Goal: Transaction & Acquisition: Download file/media

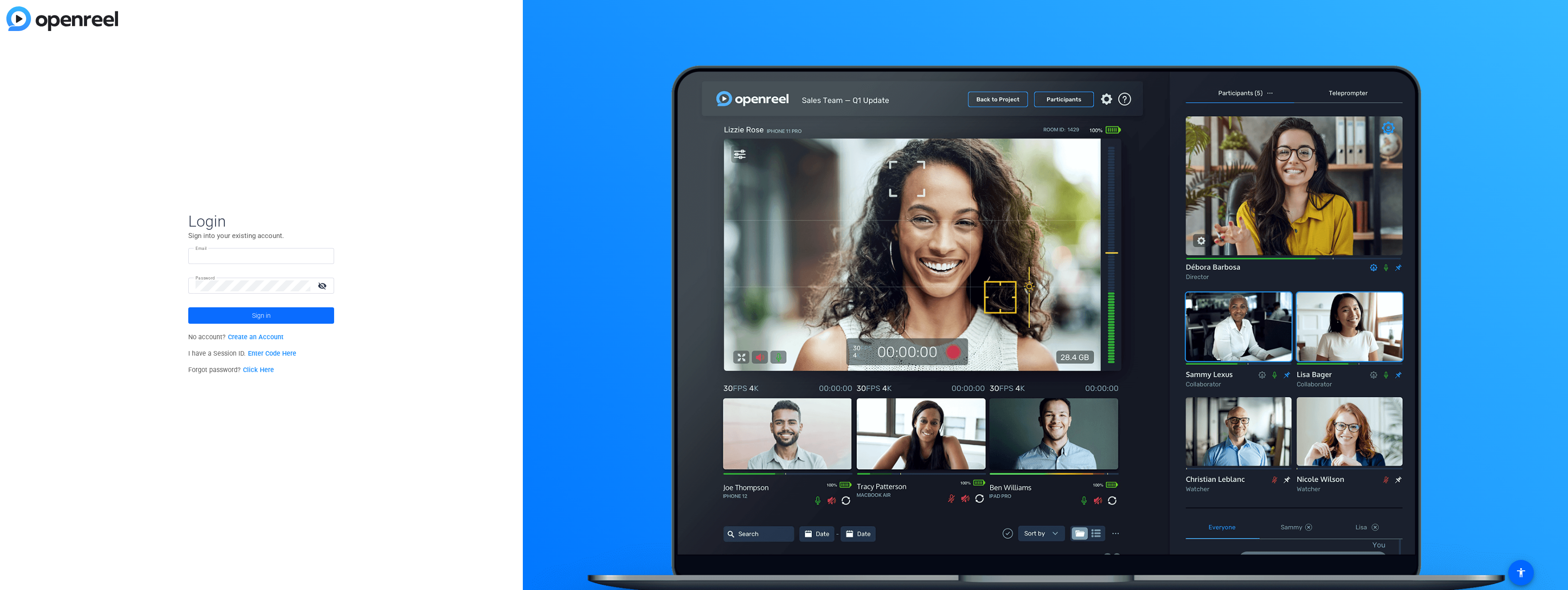
type input "tomer@particleformen.com"
click at [292, 321] on span at bounding box center [261, 315] width 146 height 22
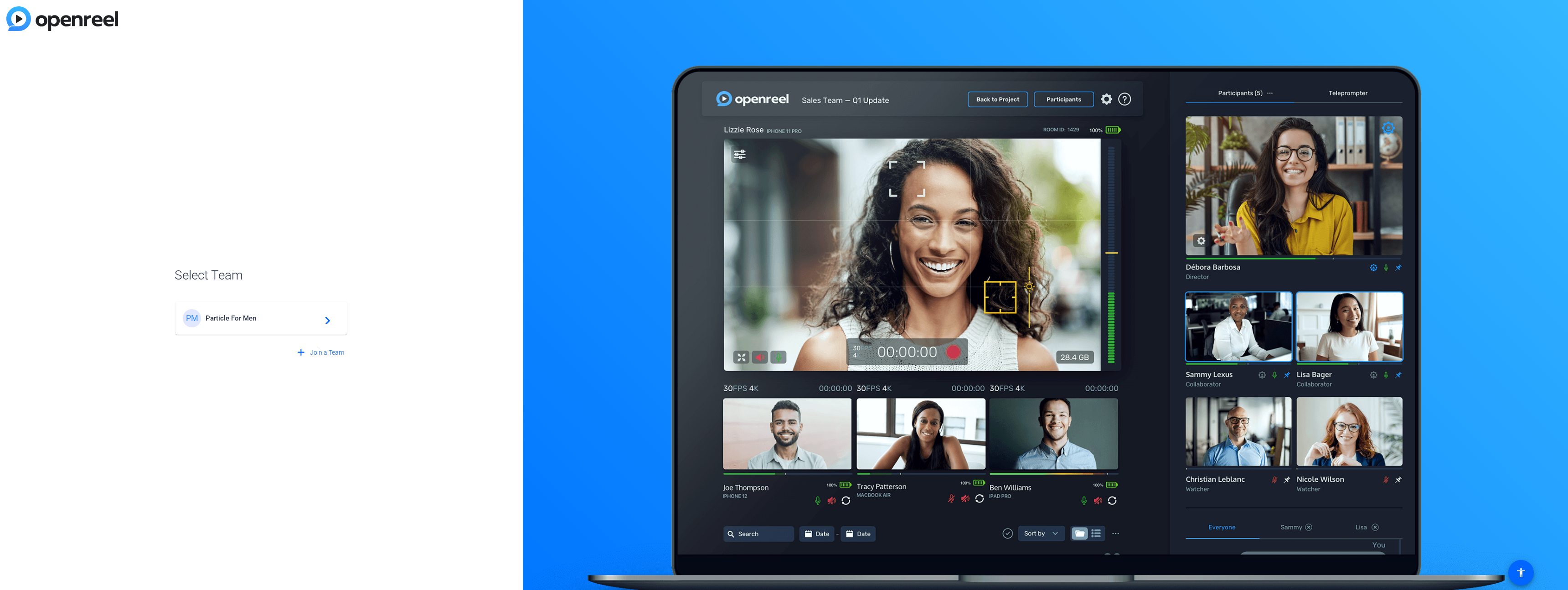
click at [292, 320] on span "Particle For Men" at bounding box center [262, 318] width 114 height 8
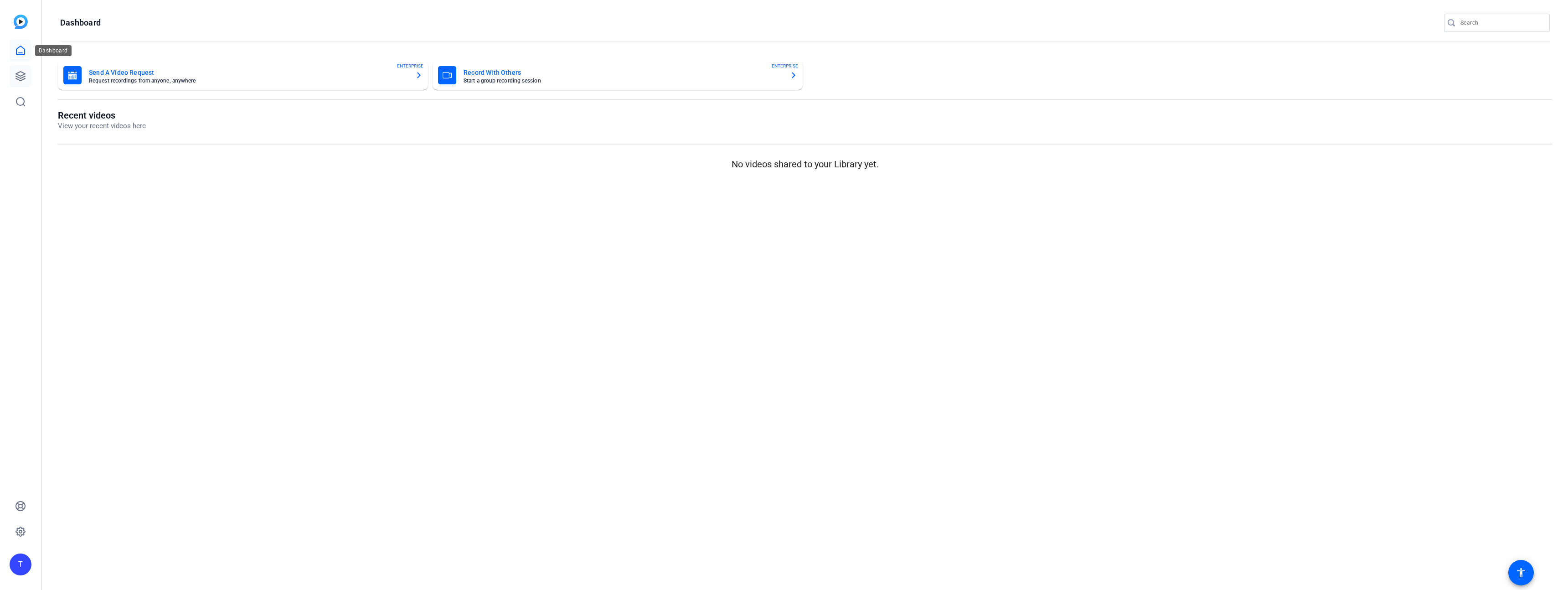
click at [21, 72] on icon at bounding box center [20, 76] width 9 height 9
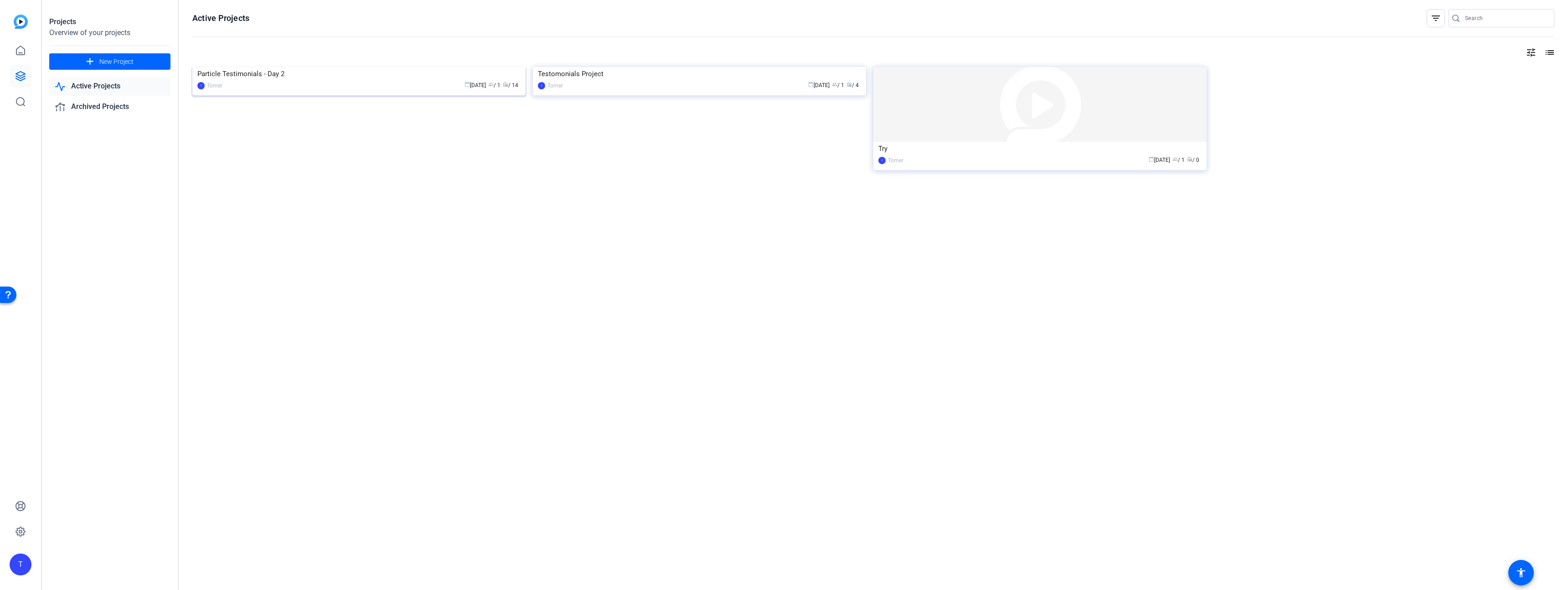
click at [309, 67] on img at bounding box center [359, 67] width 333 height 0
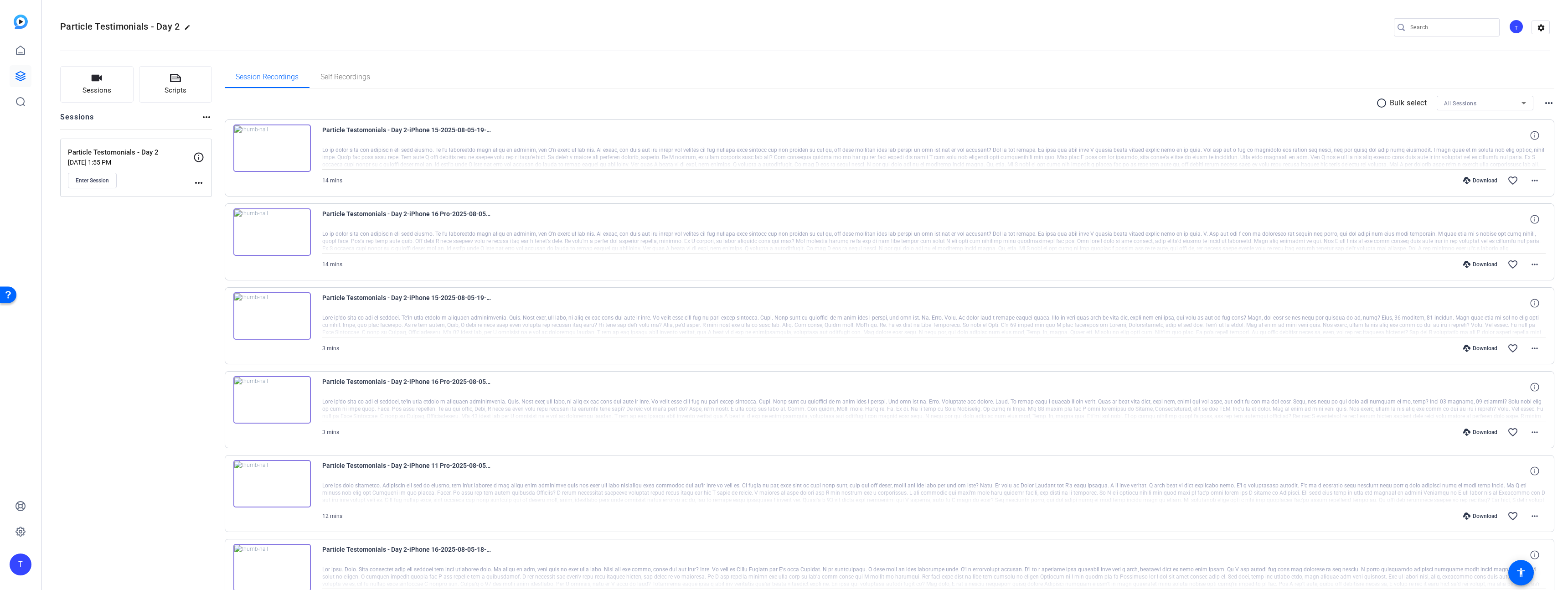
scroll to position [1, 0]
click at [1428, 214] on div "Particle Testomonials - Day 2-iPhone 16 Pro-2025-08-05-19-27-19-947-0" at bounding box center [934, 219] width 1224 height 22
click at [1530, 264] on mat-icon "more_horiz" at bounding box center [1535, 264] width 11 height 11
click at [1530, 264] on div at bounding box center [784, 295] width 1568 height 590
click at [1531, 219] on icon at bounding box center [1535, 219] width 9 height 9
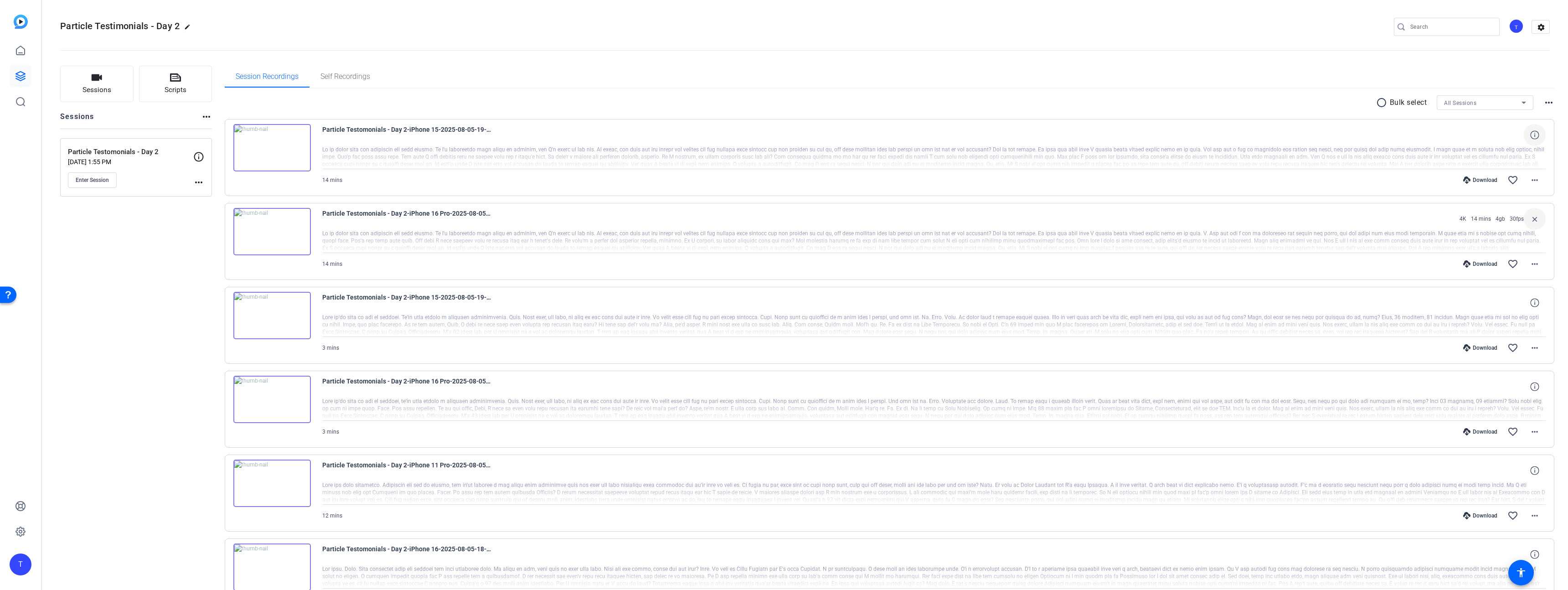
click at [1531, 133] on icon at bounding box center [1535, 135] width 9 height 9
click at [435, 140] on span "Particle Testomonials - Day 2-iPhone 15-2025-08-05-19-27-19-947-1" at bounding box center [406, 135] width 169 height 22
click at [253, 145] on img at bounding box center [271, 148] width 77 height 47
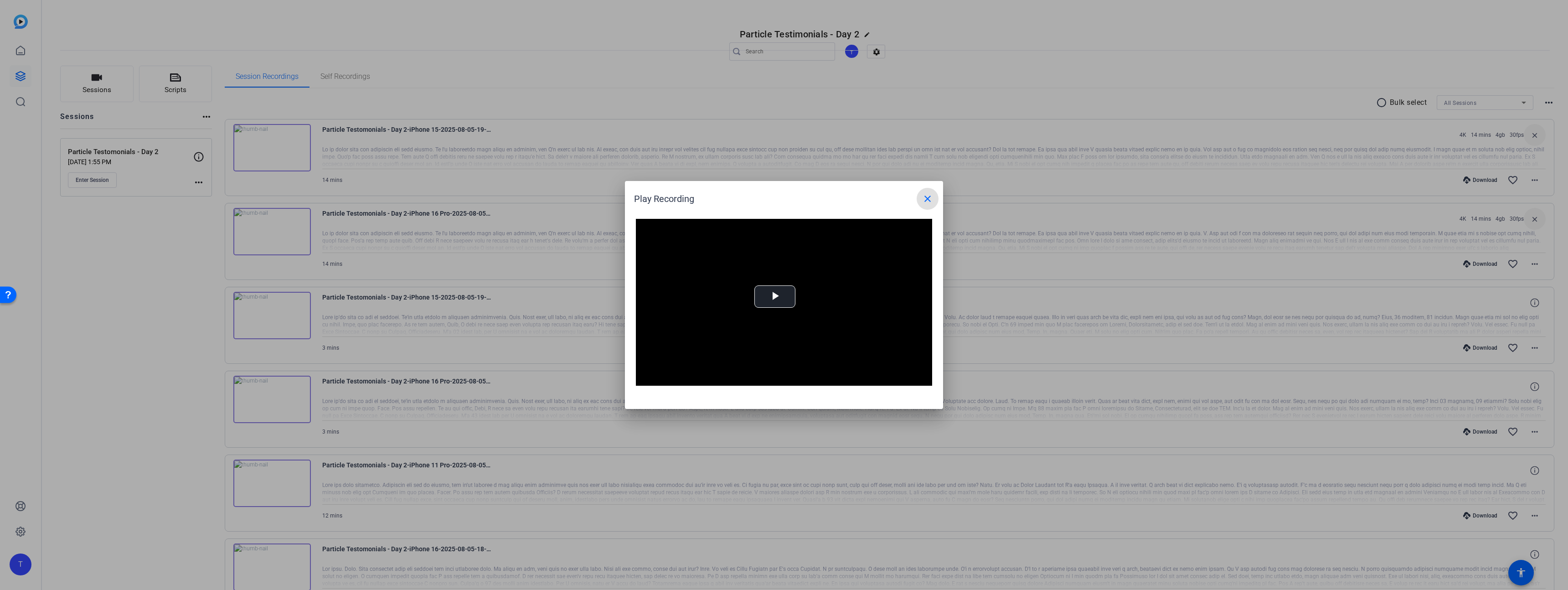
click at [944, 195] on div at bounding box center [784, 295] width 1568 height 590
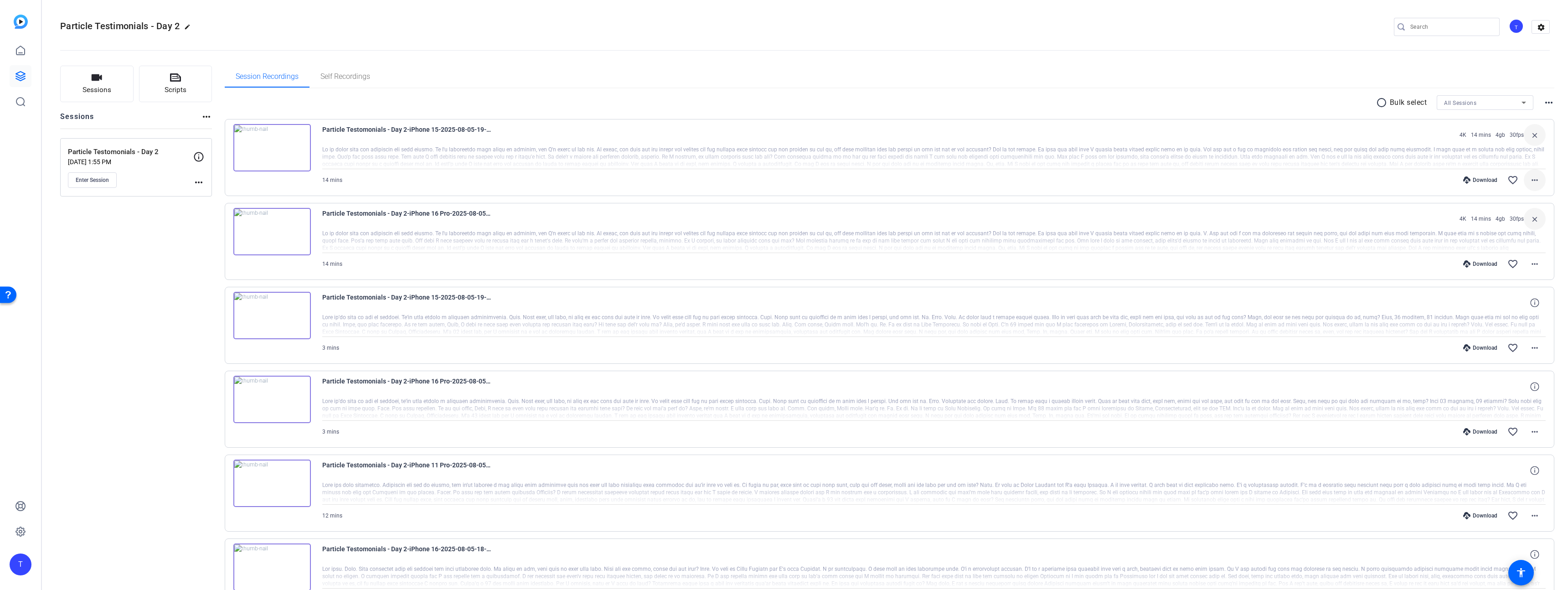
click at [1530, 180] on mat-icon "more_horiz" at bounding box center [1535, 180] width 11 height 11
click at [1504, 264] on span "Download Transcript" at bounding box center [1506, 268] width 55 height 11
